Goal: Task Accomplishment & Management: Manage account settings

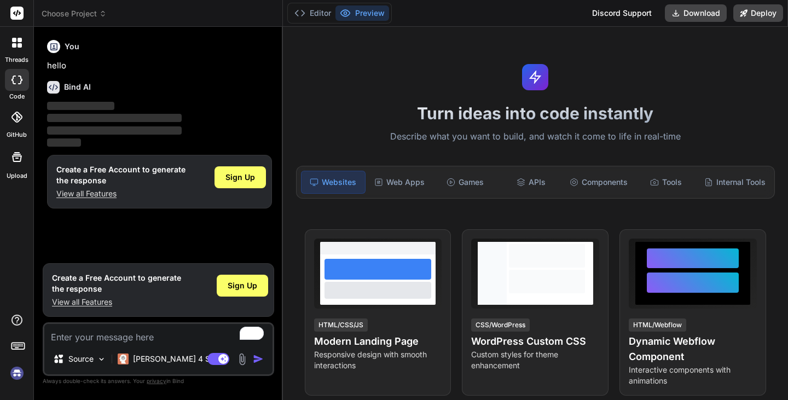
click at [20, 373] on img at bounding box center [17, 373] width 19 height 19
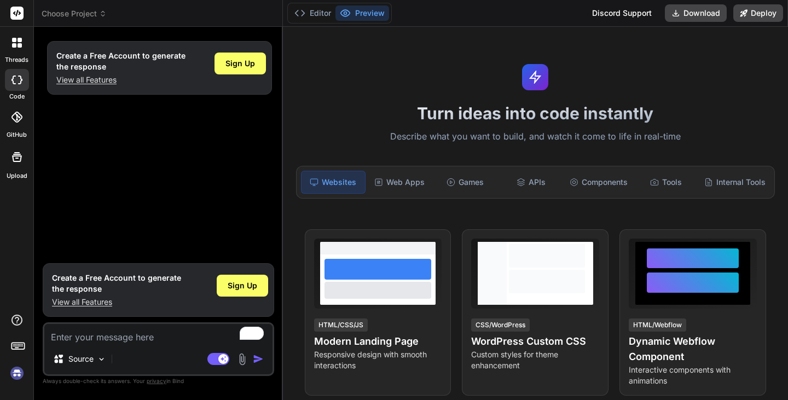
type textarea "x"
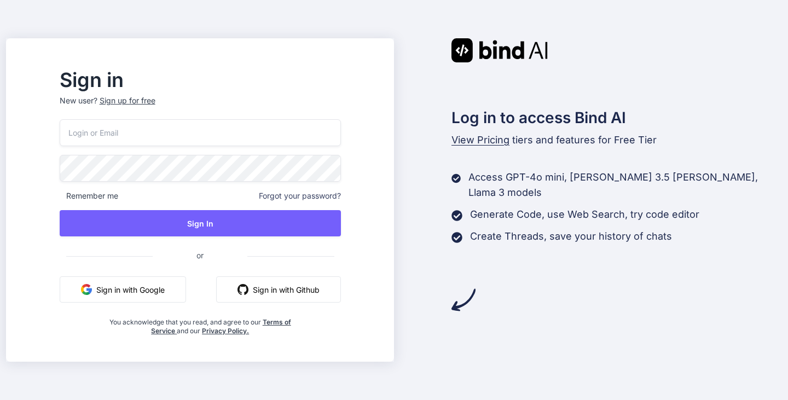
click at [274, 137] on input "email" at bounding box center [200, 132] width 281 height 27
type input "elie@virtualix.ai"
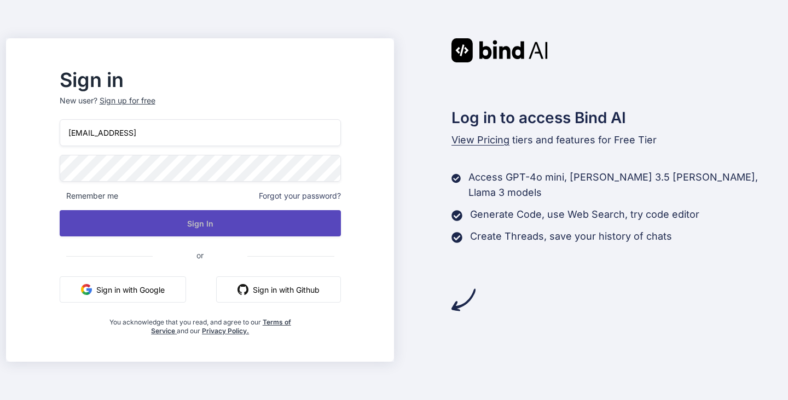
click at [242, 216] on button "Sign In" at bounding box center [200, 223] width 281 height 26
